Goal: Information Seeking & Learning: Learn about a topic

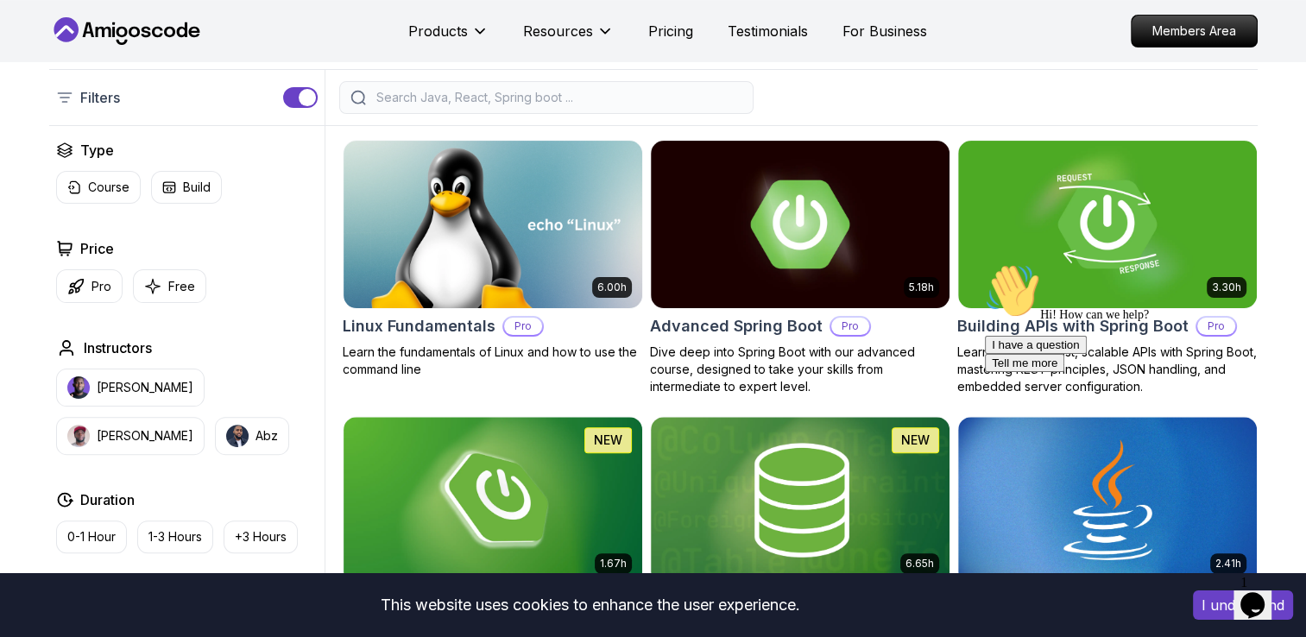
scroll to position [431, 0]
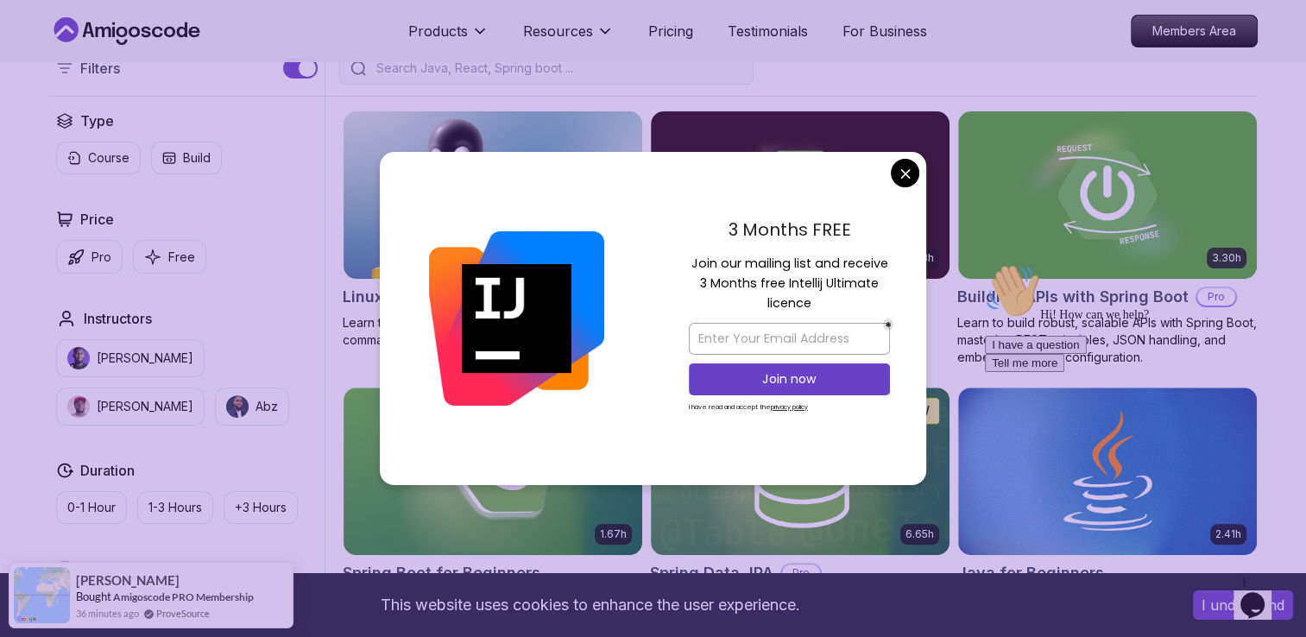
click at [935, 68] on div at bounding box center [791, 68] width 932 height 33
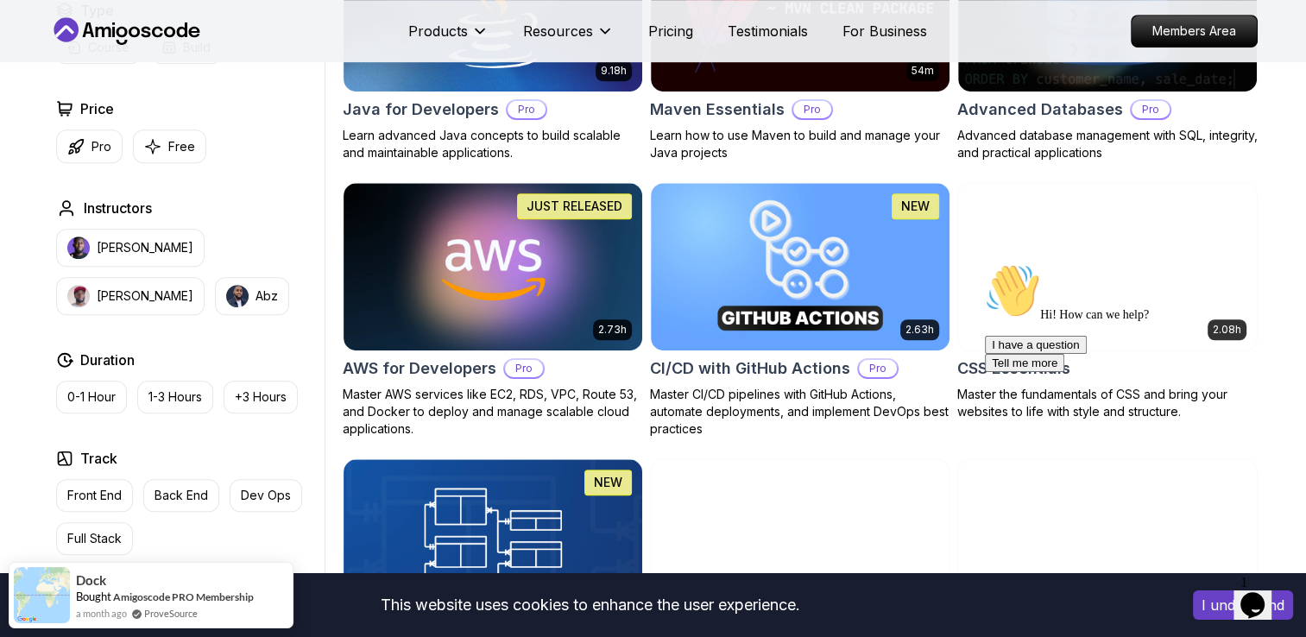
scroll to position [1208, 0]
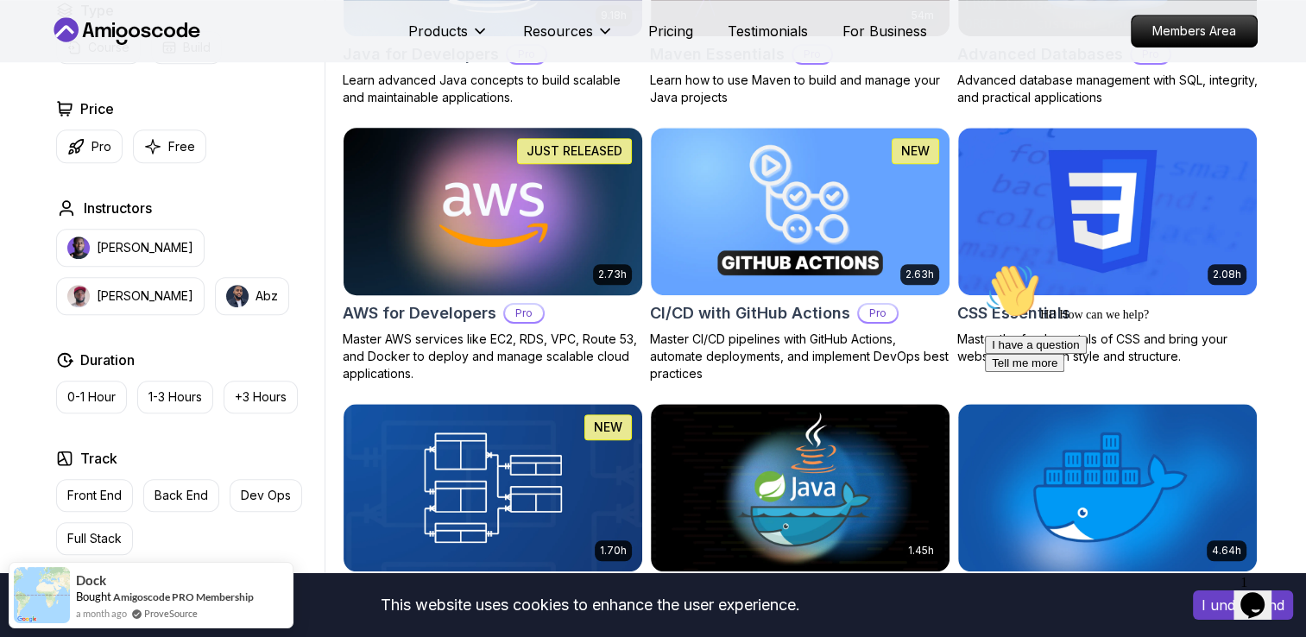
click at [563, 267] on img at bounding box center [492, 210] width 313 height 175
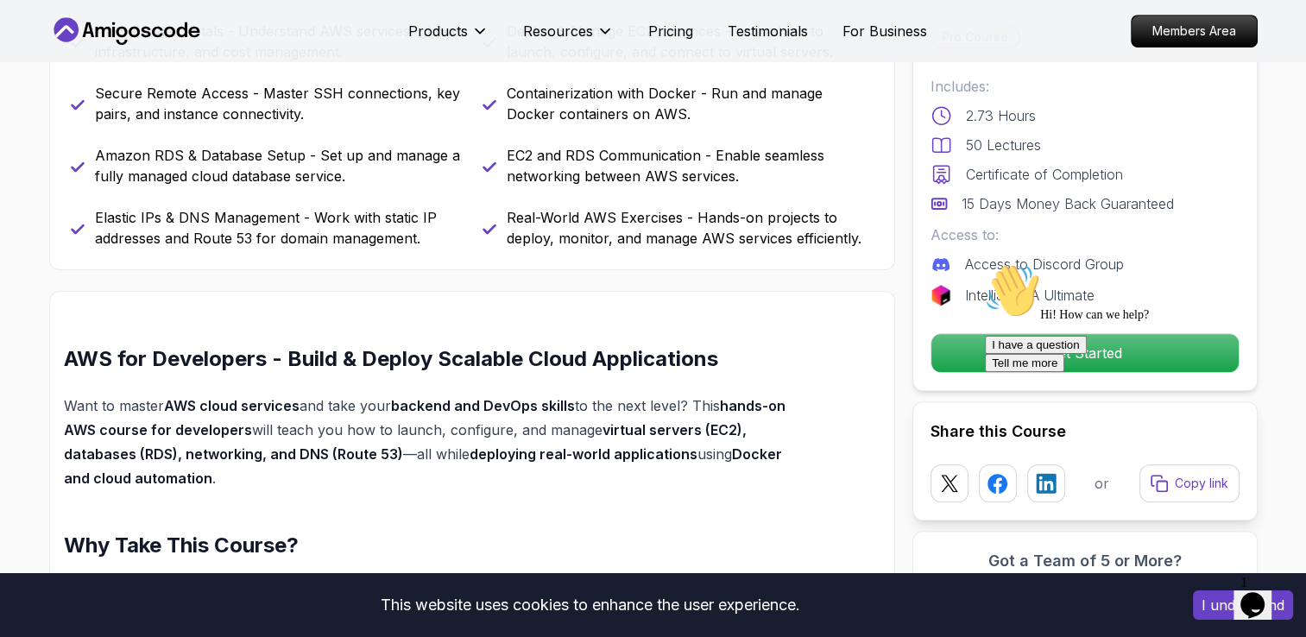
scroll to position [863, 0]
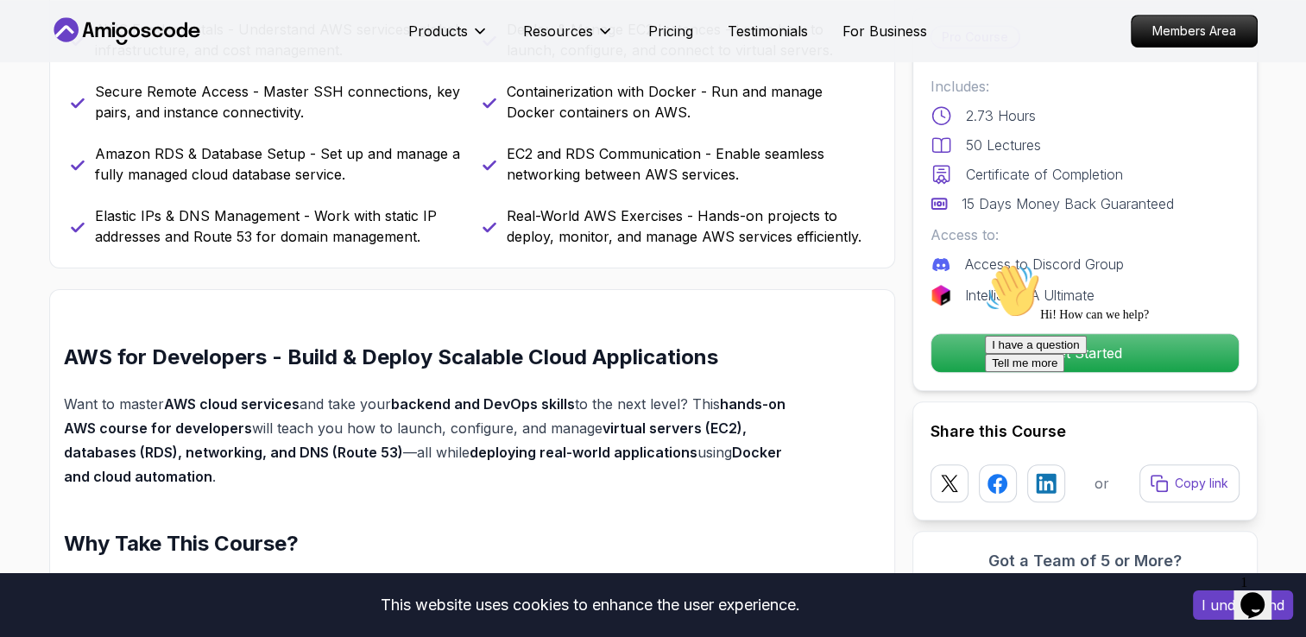
click at [1092, 356] on div "Hi! How can we help? I have a question Tell me more" at bounding box center [1140, 317] width 311 height 109
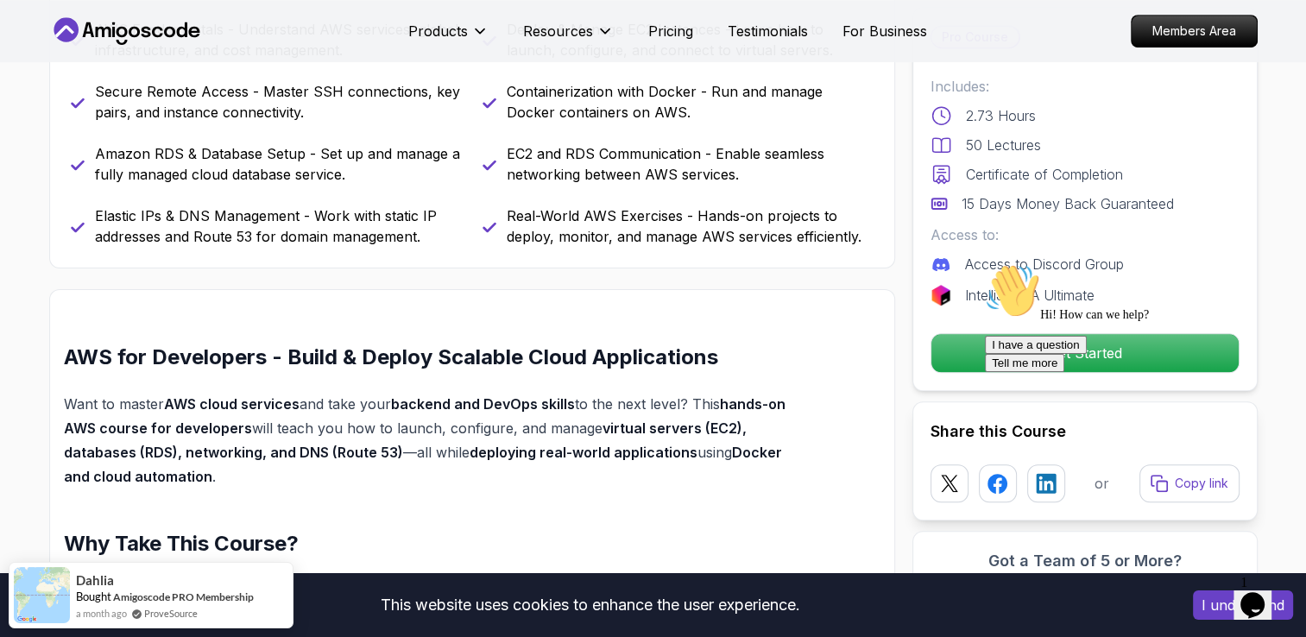
click at [1062, 347] on div "Hi! How can we help? I have a question Tell me more" at bounding box center [1140, 317] width 311 height 109
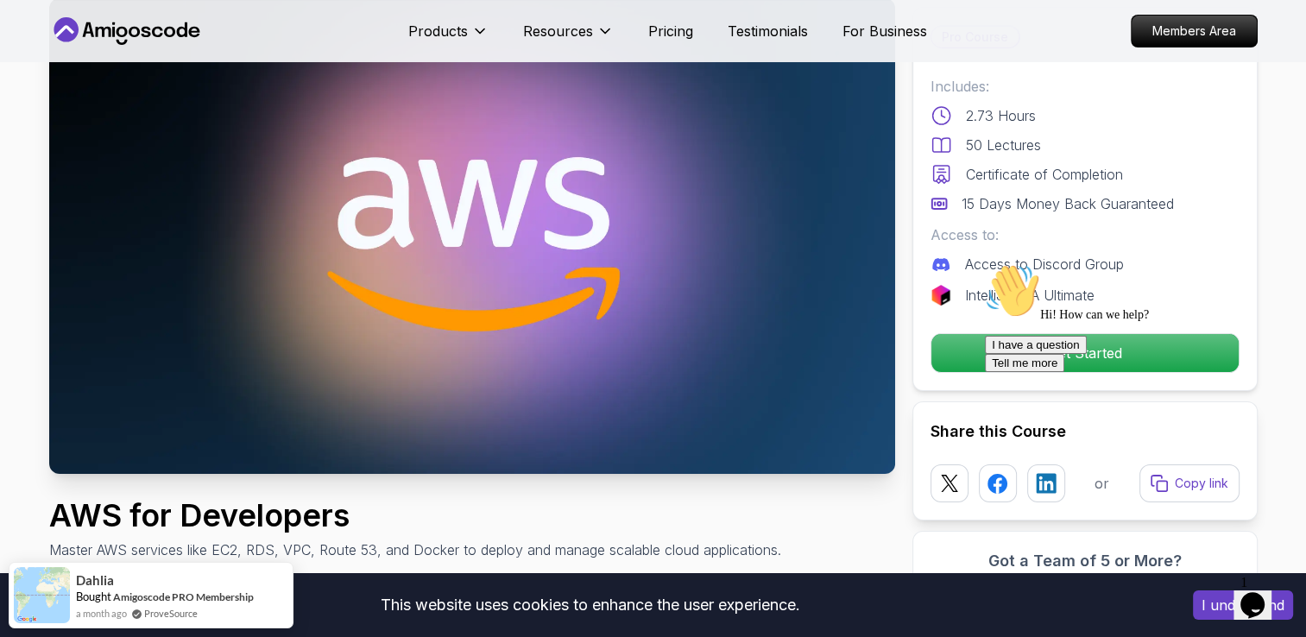
scroll to position [86, 0]
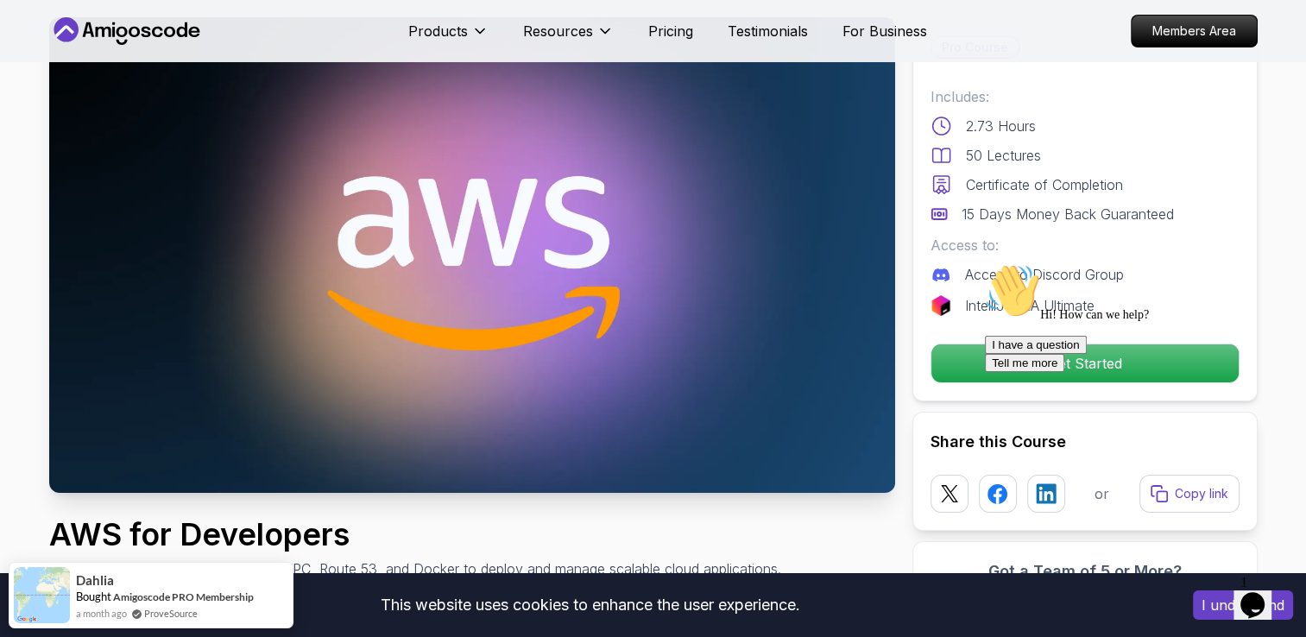
click at [1092, 362] on div "Hi! How can we help? I have a question Tell me more" at bounding box center [1140, 317] width 311 height 109
click at [965, 264] on p "Access to Discord Group" at bounding box center [1044, 274] width 159 height 21
click at [1015, 151] on p "50 Lectures" at bounding box center [1003, 155] width 75 height 21
click at [990, 129] on p "2.73 Hours" at bounding box center [1001, 126] width 70 height 21
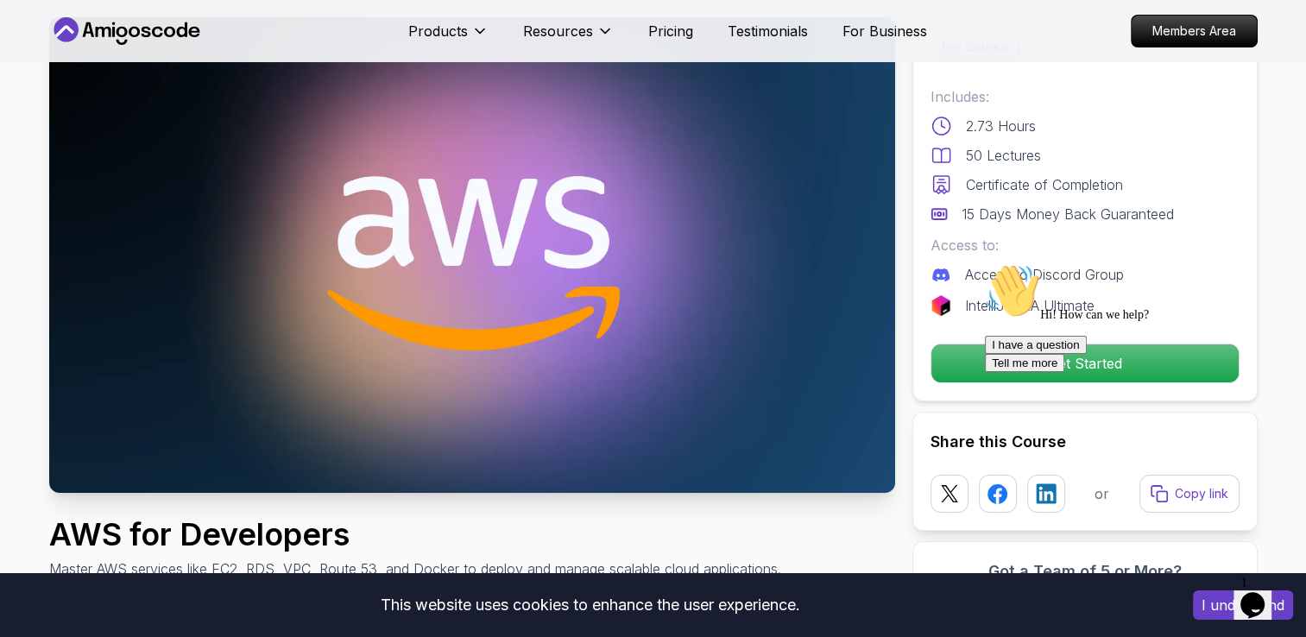
click at [969, 158] on p "50 Lectures" at bounding box center [1003, 155] width 75 height 21
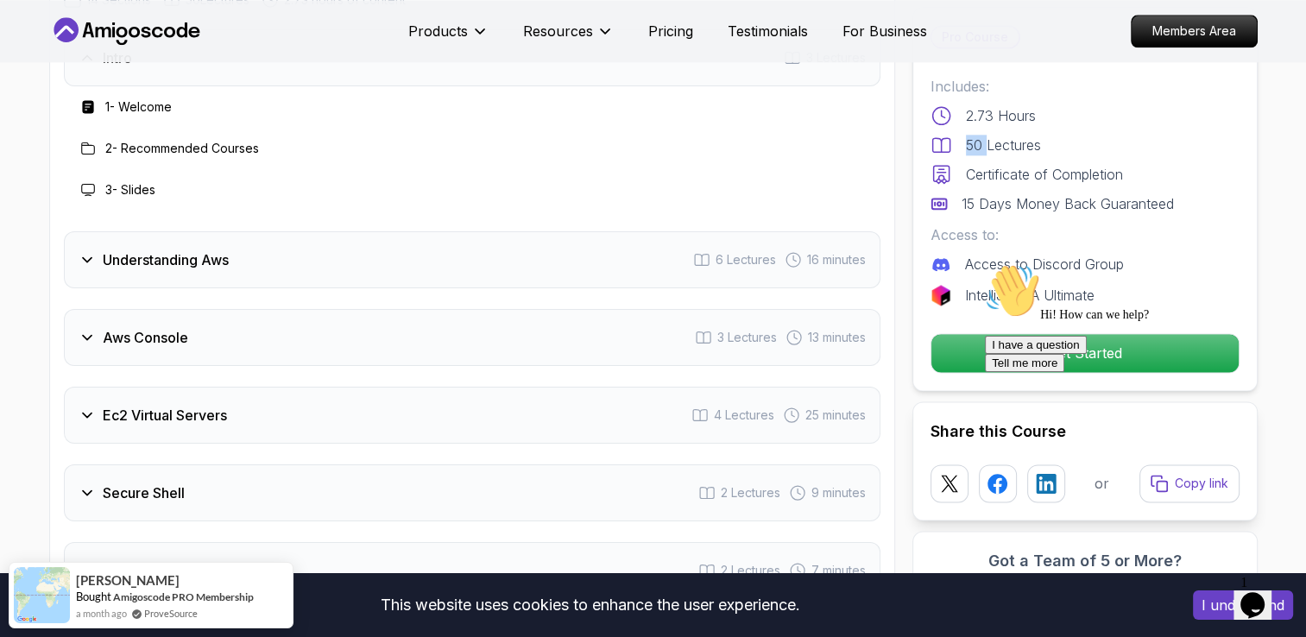
scroll to position [2071, 0]
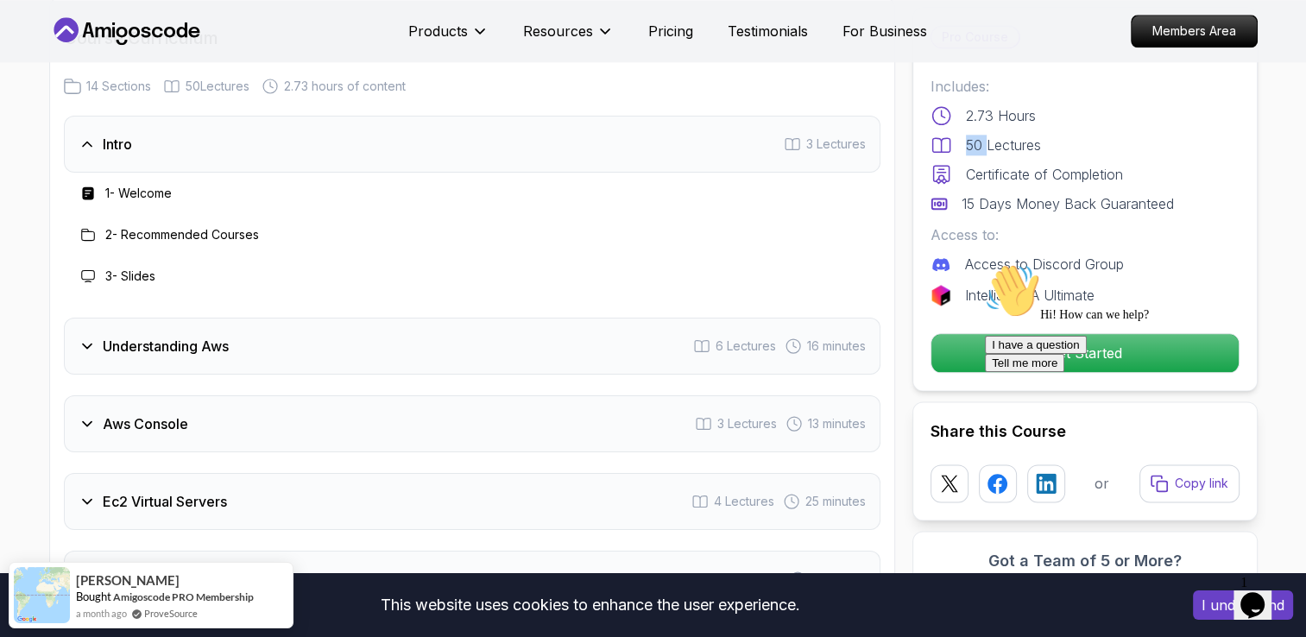
click at [204, 339] on h3 "Understanding Aws" at bounding box center [166, 346] width 126 height 21
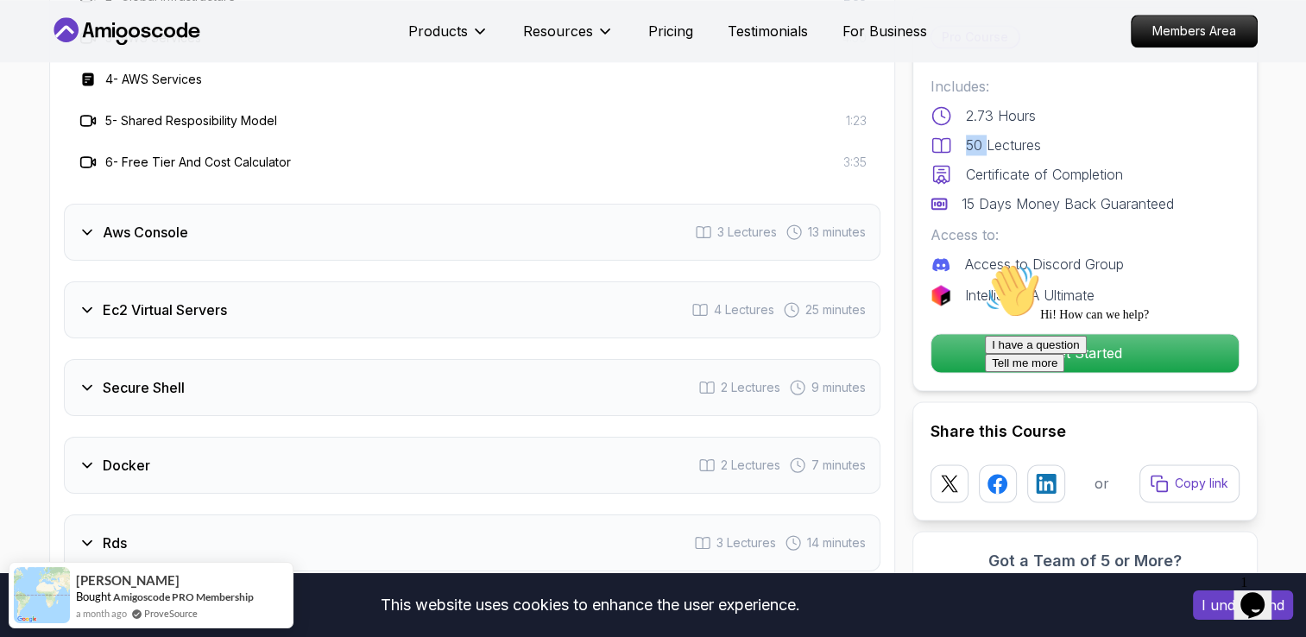
scroll to position [2416, 0]
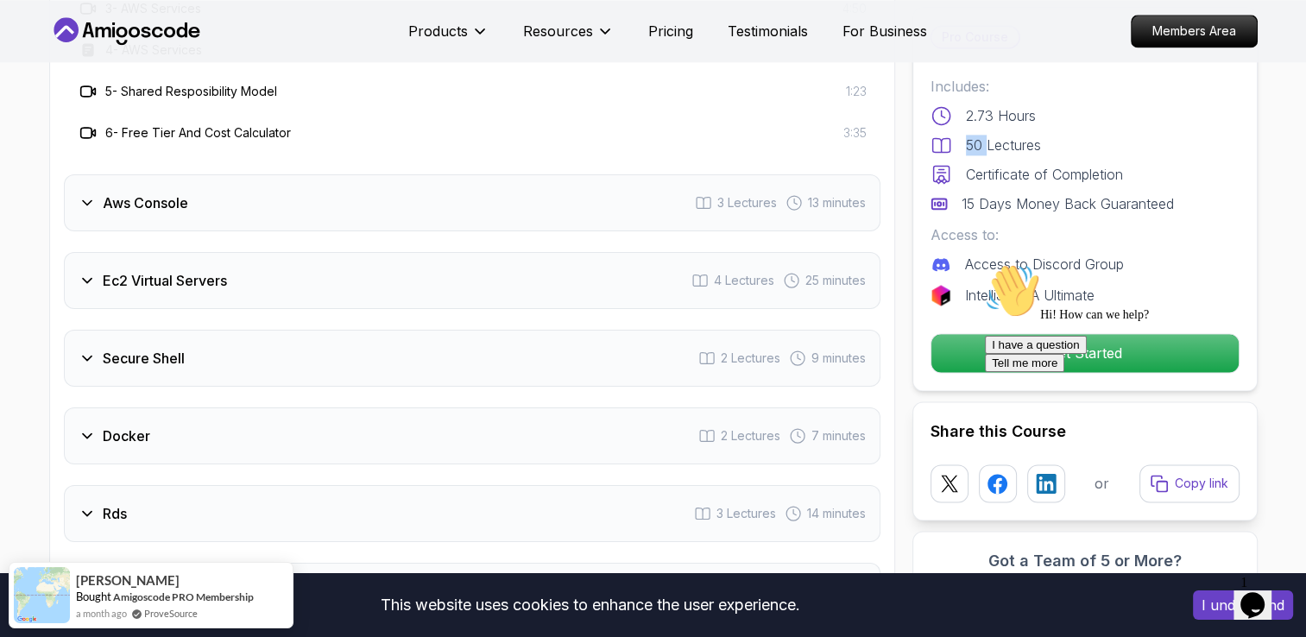
click at [163, 288] on h3 "Ec2 Virtual Servers" at bounding box center [165, 280] width 124 height 21
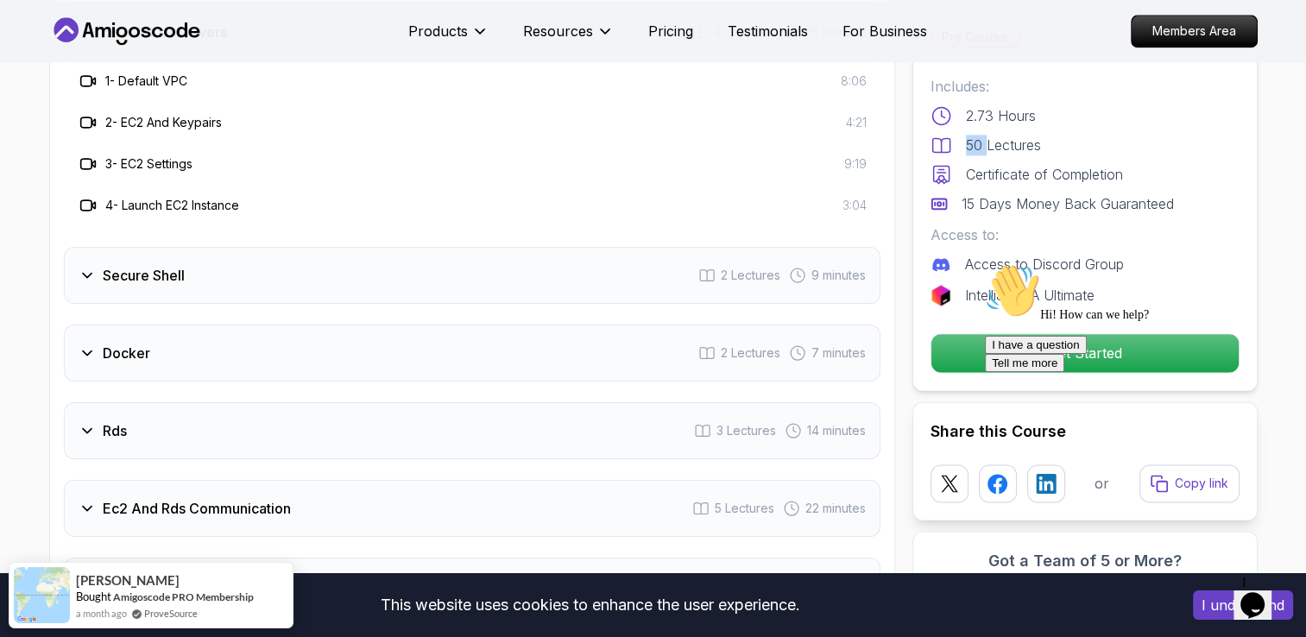
click at [137, 349] on h3 "Docker" at bounding box center [126, 353] width 47 height 21
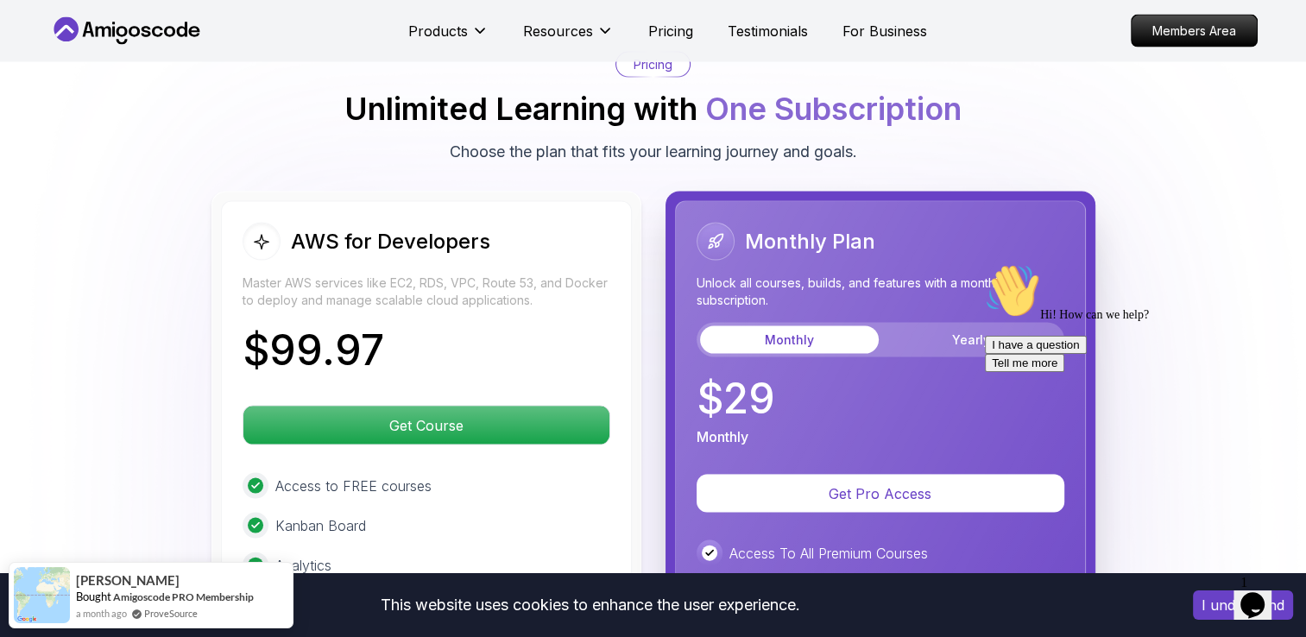
scroll to position [3538, 0]
